Goal: Transaction & Acquisition: Purchase product/service

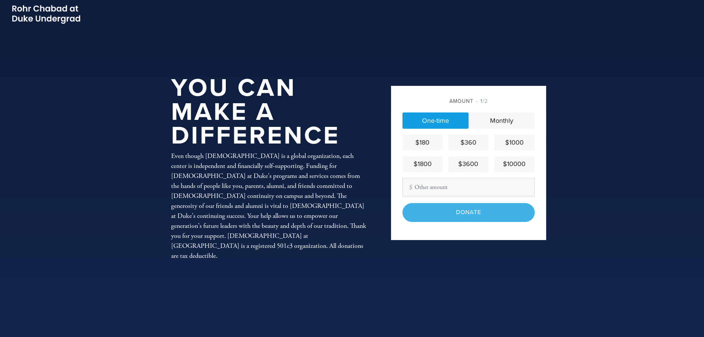
click at [424, 140] on div "$180" at bounding box center [422, 142] width 34 height 10
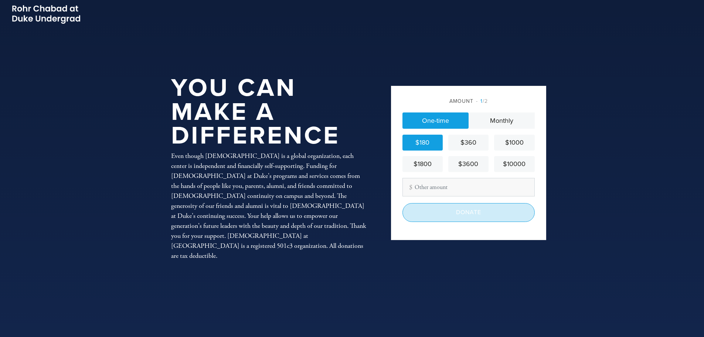
click at [460, 209] on input "Donate" at bounding box center [468, 212] width 132 height 18
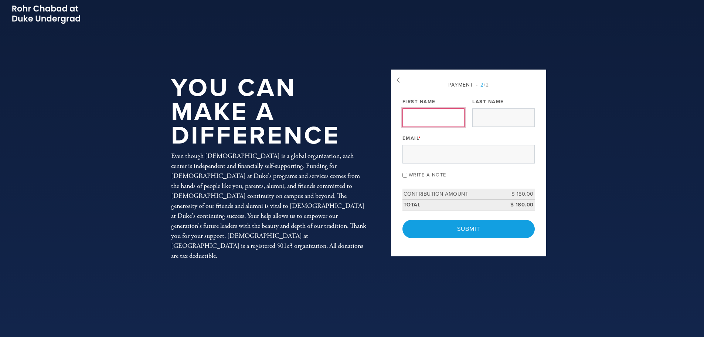
click at [439, 113] on input "First Name" at bounding box center [433, 117] width 62 height 18
type input "David"
type input "Jacob"
type input "dkmejacob@yahoo.com"
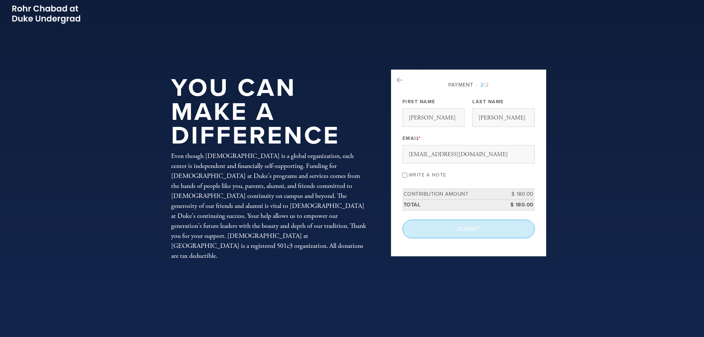
click at [458, 226] on input "Submit" at bounding box center [468, 228] width 132 height 18
